Goal: Task Accomplishment & Management: Use online tool/utility

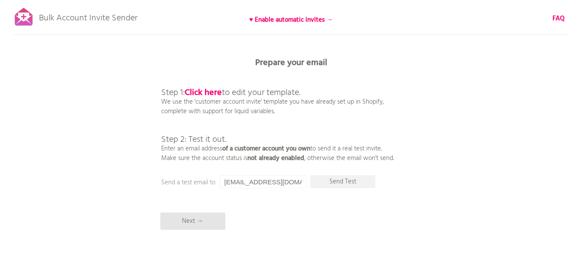
click at [284, 19] on b "♥ Enable automatic invites →" at bounding box center [291, 20] width 84 height 10
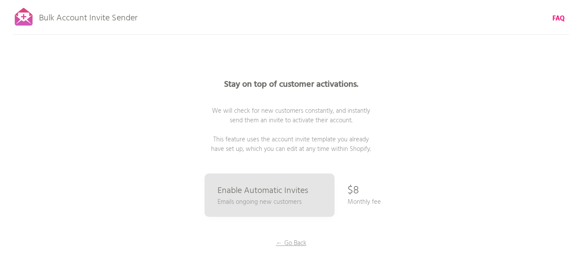
click at [295, 243] on p "← Go Back" at bounding box center [291, 244] width 65 height 10
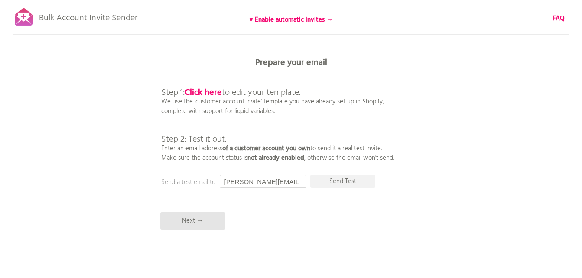
scroll to position [0, 33]
drag, startPoint x: 226, startPoint y: 184, endPoint x: 320, endPoint y: 184, distance: 94.5
click at [320, 0] on div "Prepare your email Step 1: Click here to edit your template. We use the 'custom…" at bounding box center [291, 0] width 582 height 0
paste input "[EMAIL_ADDRESS][DOMAIN_NAME]"
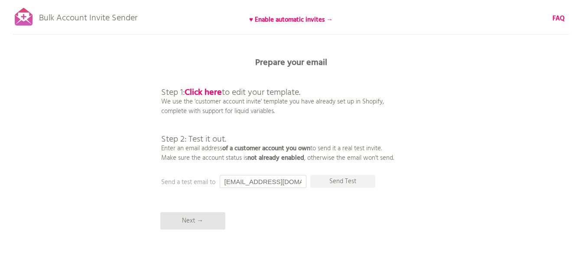
type input "[EMAIL_ADDRESS][DOMAIN_NAME]"
click at [336, 182] on p "Send Test" at bounding box center [343, 181] width 65 height 13
click at [343, 183] on p "Send Test" at bounding box center [343, 181] width 65 height 13
